Goal: Check status: Check status

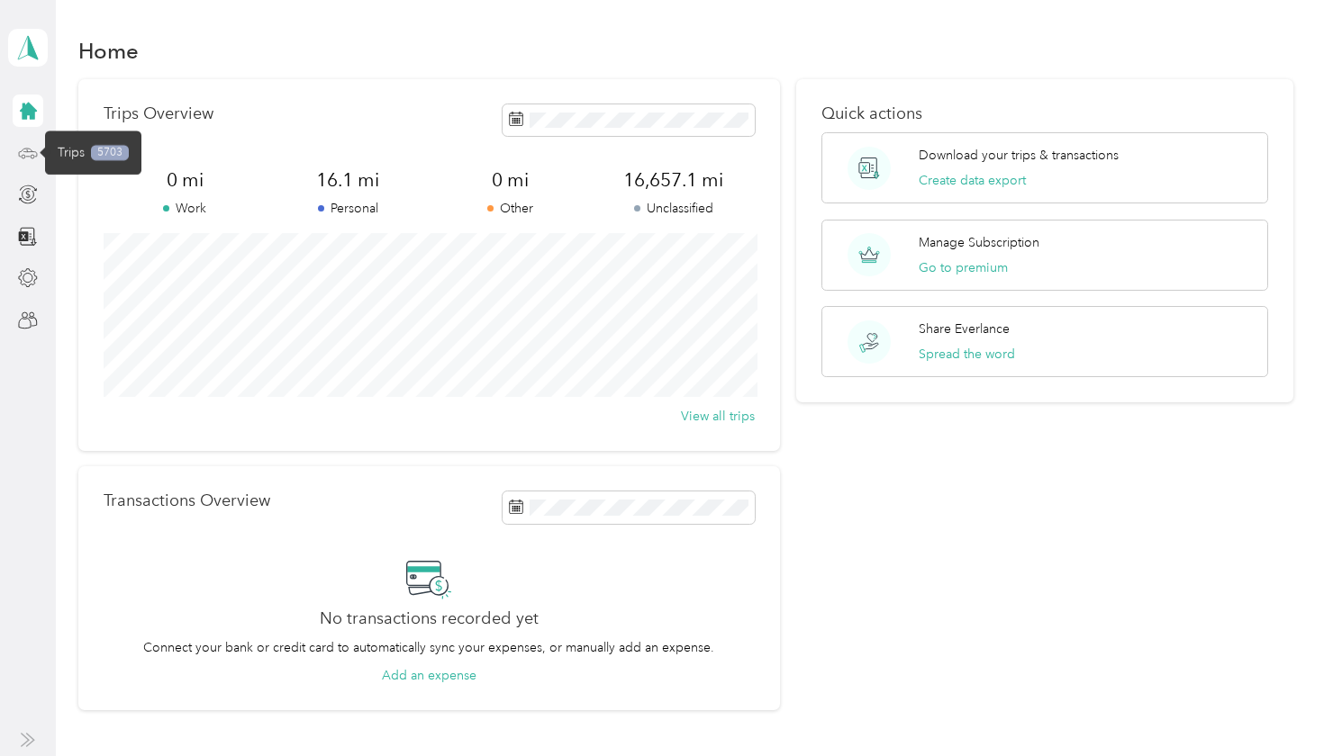
click at [24, 158] on circle at bounding box center [24, 157] width 4 height 4
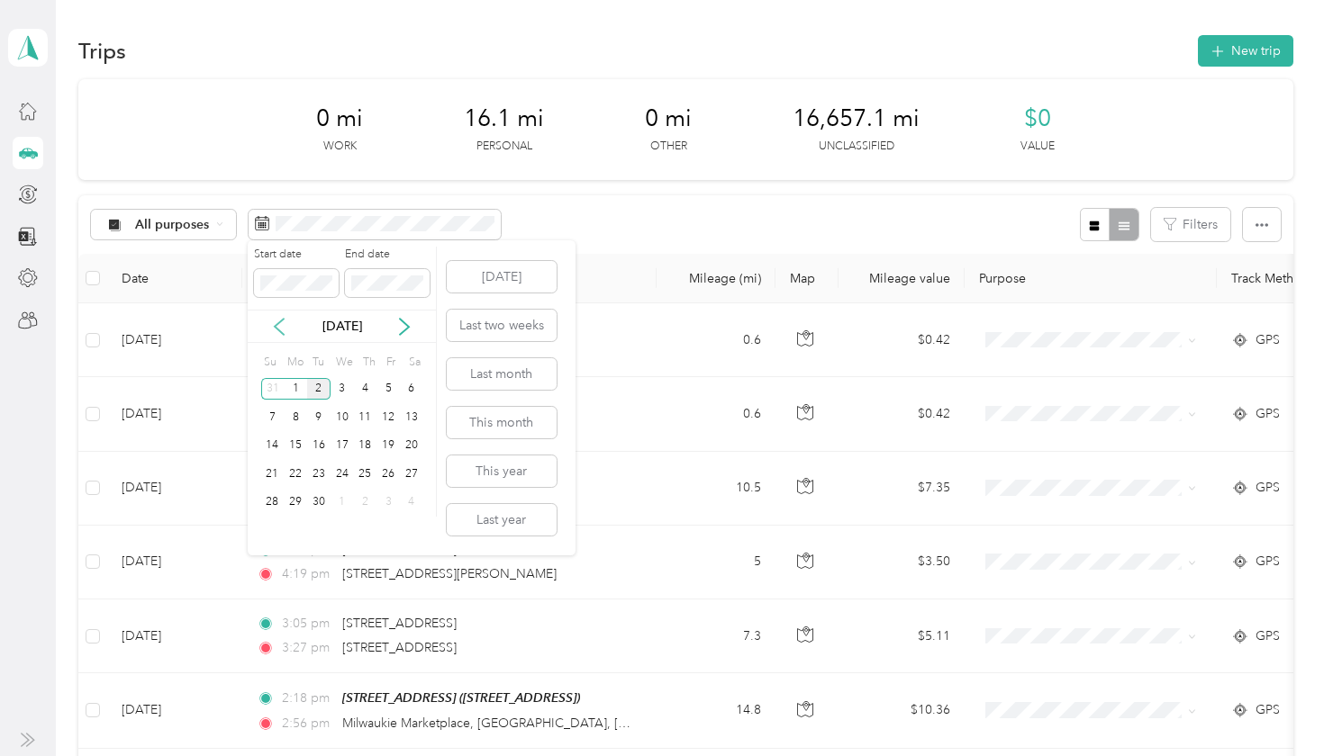
click at [276, 321] on icon at bounding box center [279, 327] width 18 height 18
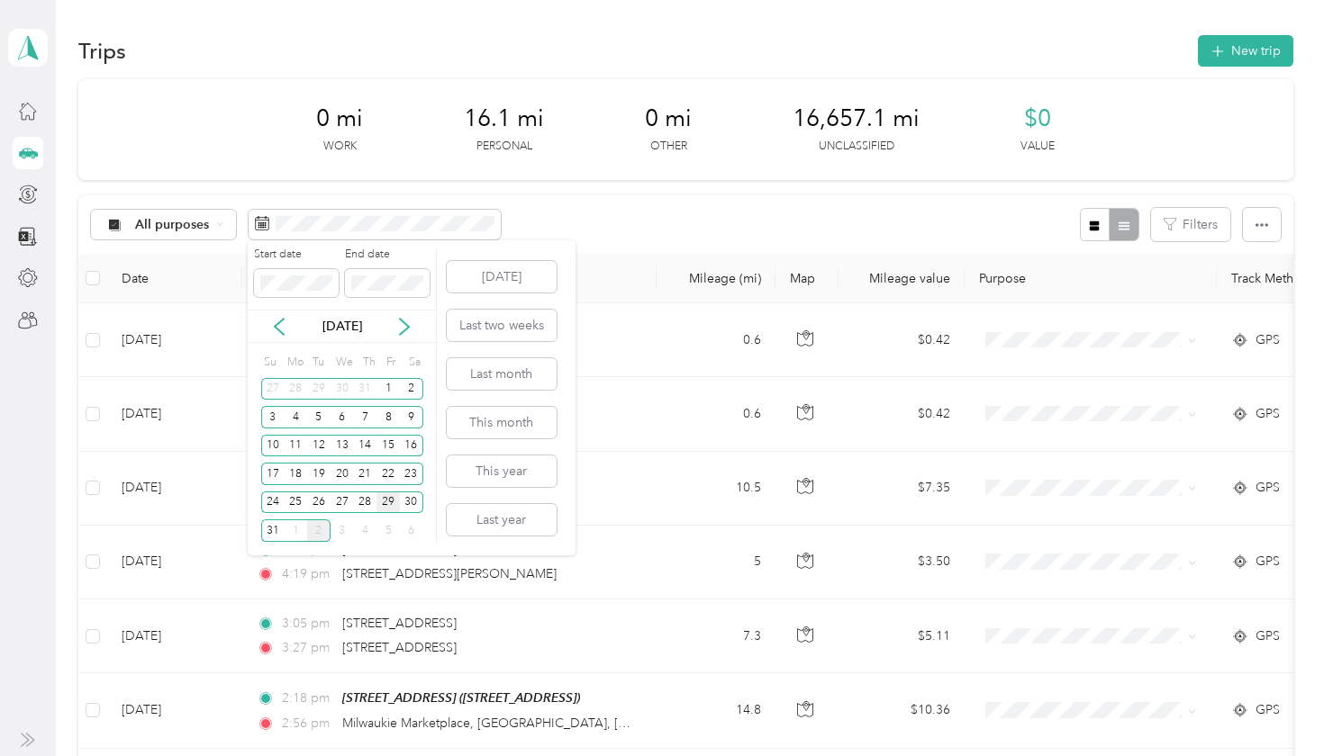
click at [387, 501] on div "29" at bounding box center [387, 503] width 23 height 23
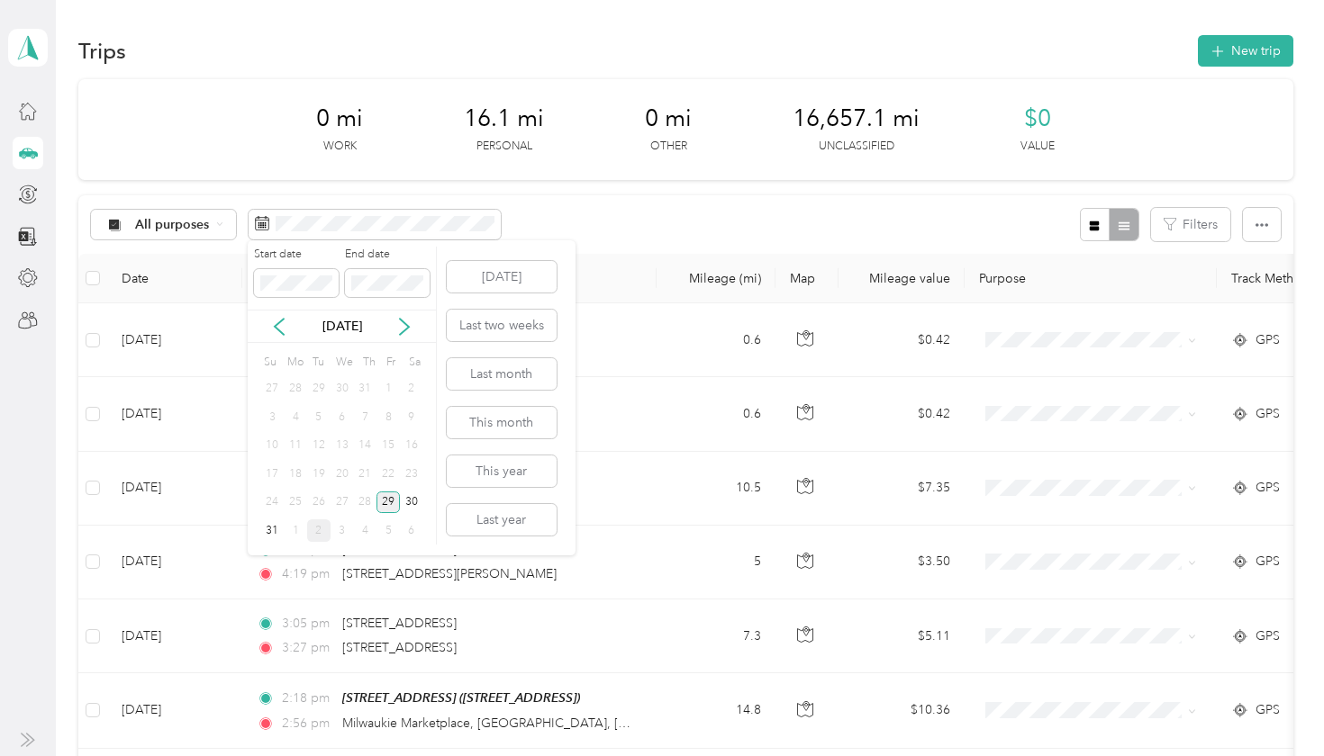
click at [387, 501] on div "29" at bounding box center [387, 503] width 23 height 23
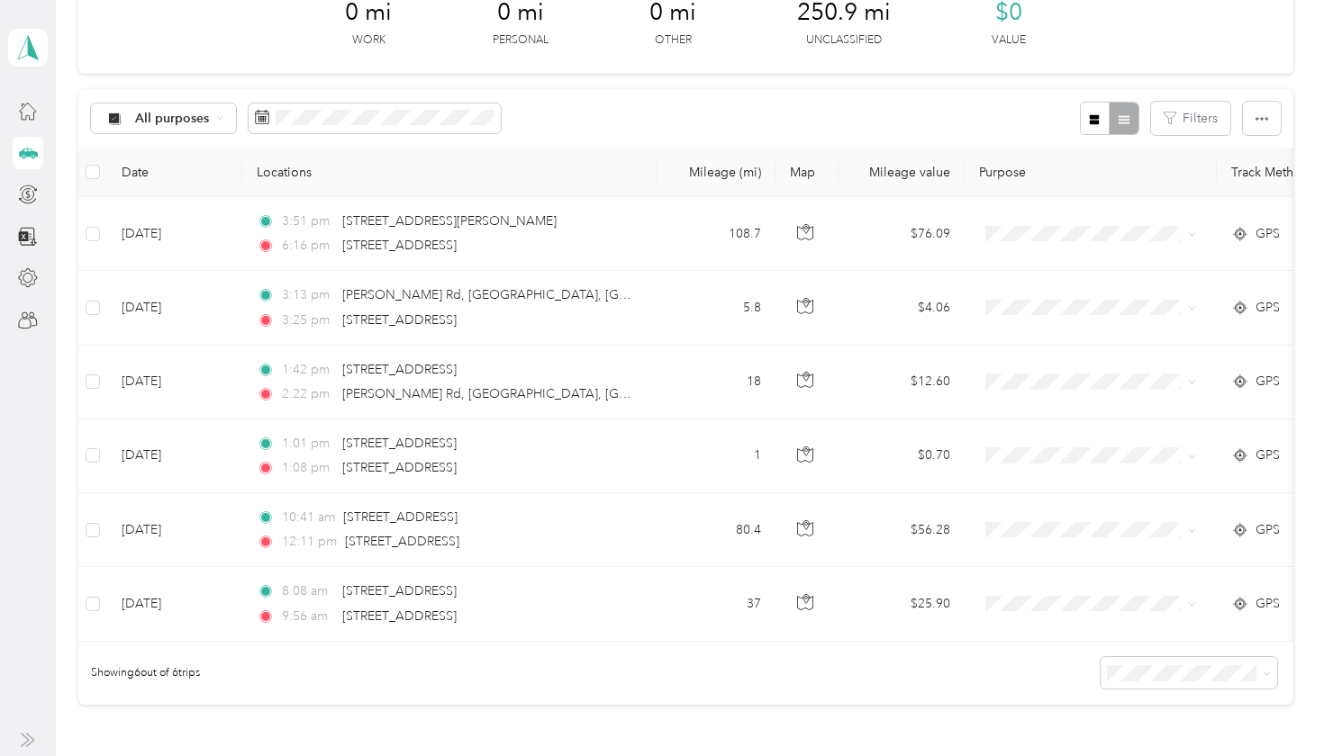
scroll to position [110, 0]
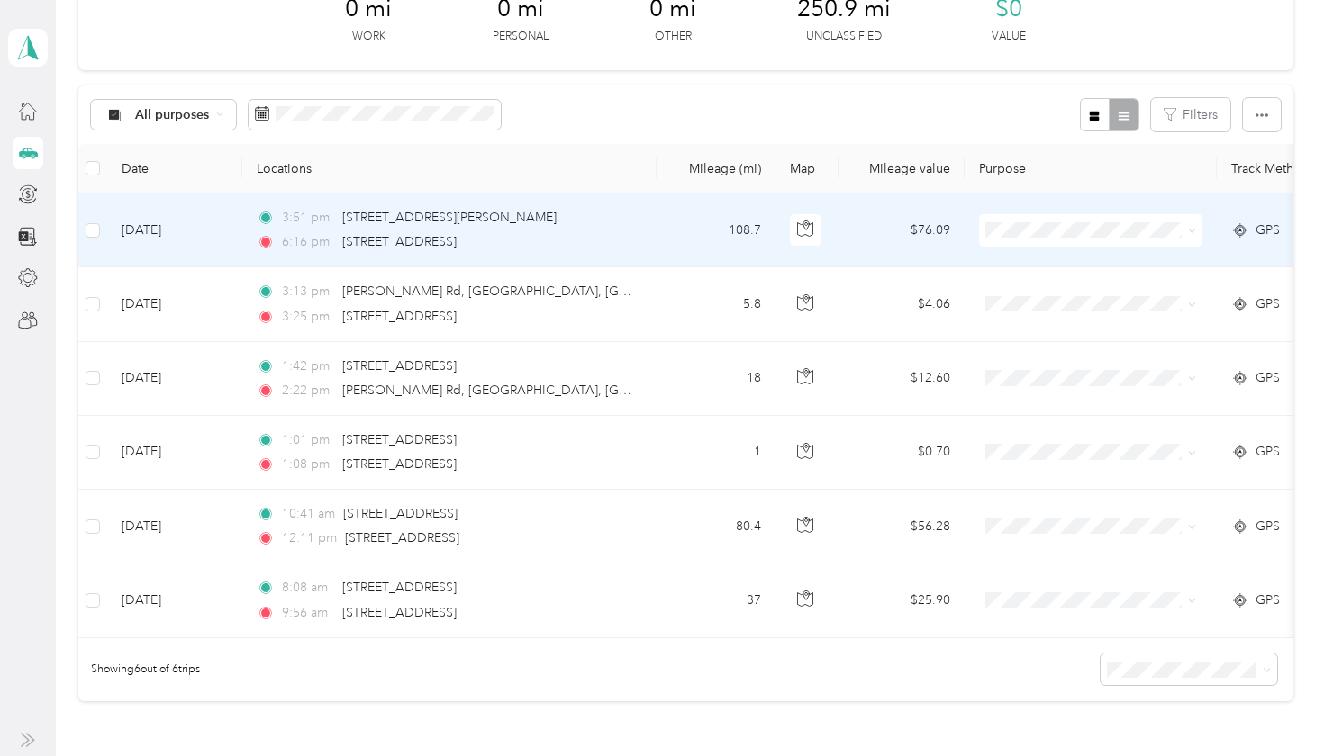
click at [1257, 227] on span "GPS" at bounding box center [1267, 231] width 24 height 20
